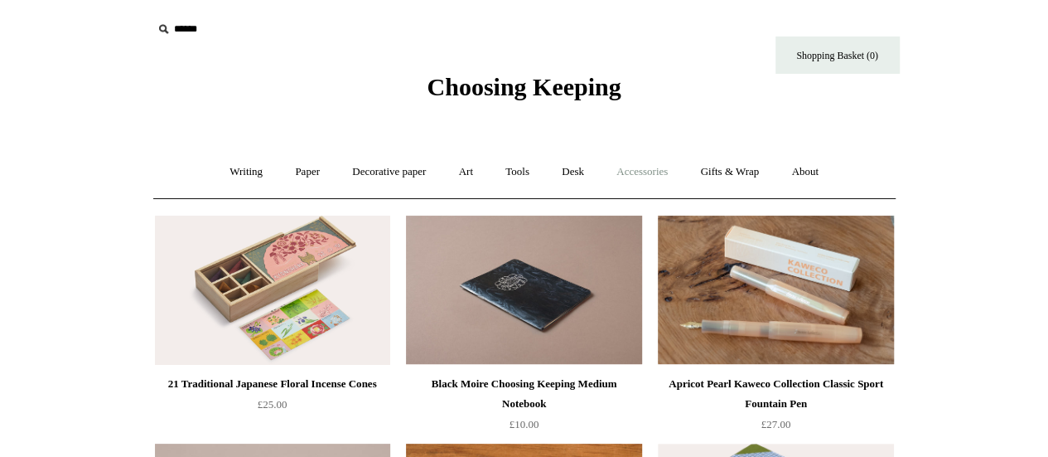
click at [657, 183] on link "Accessories +" at bounding box center [642, 172] width 81 height 44
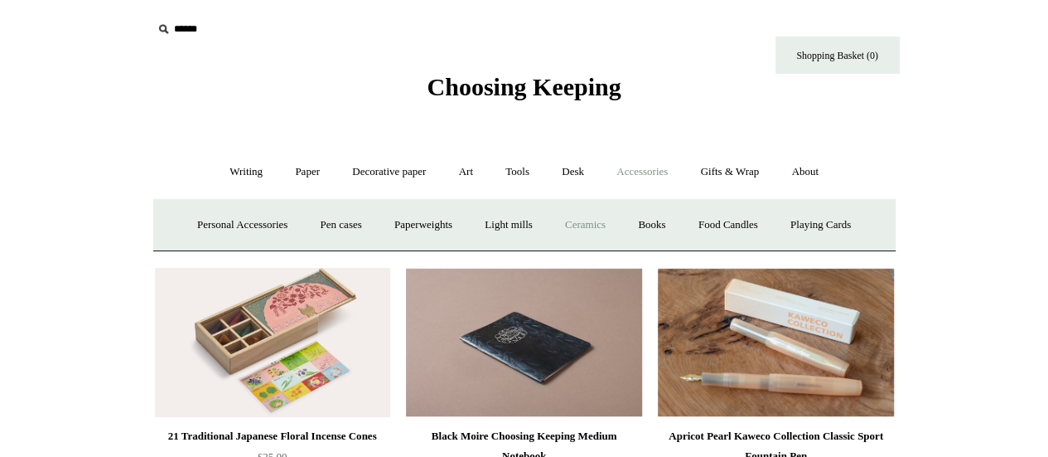
click at [598, 222] on link "Ceramics +" at bounding box center [585, 225] width 70 height 44
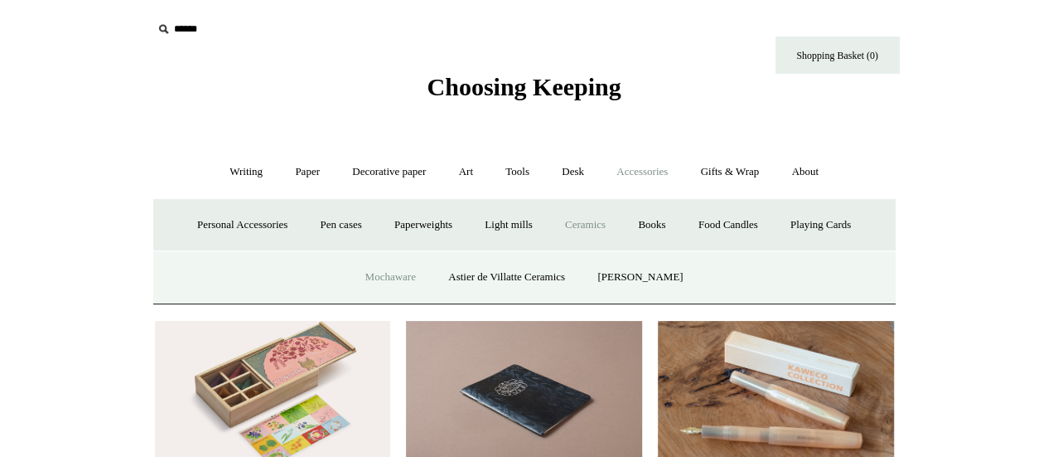
click at [383, 274] on link "Mochaware" at bounding box center [390, 277] width 80 height 44
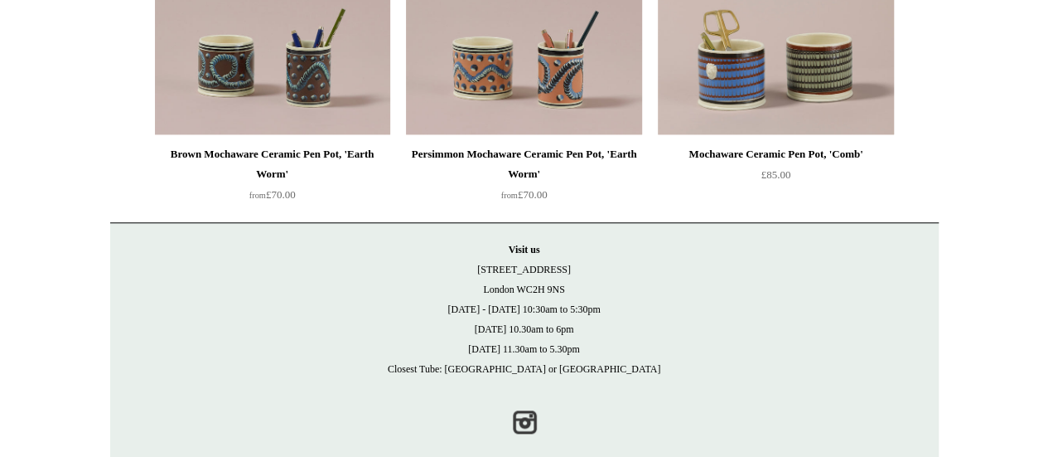
scroll to position [686, 0]
